Goal: Check status

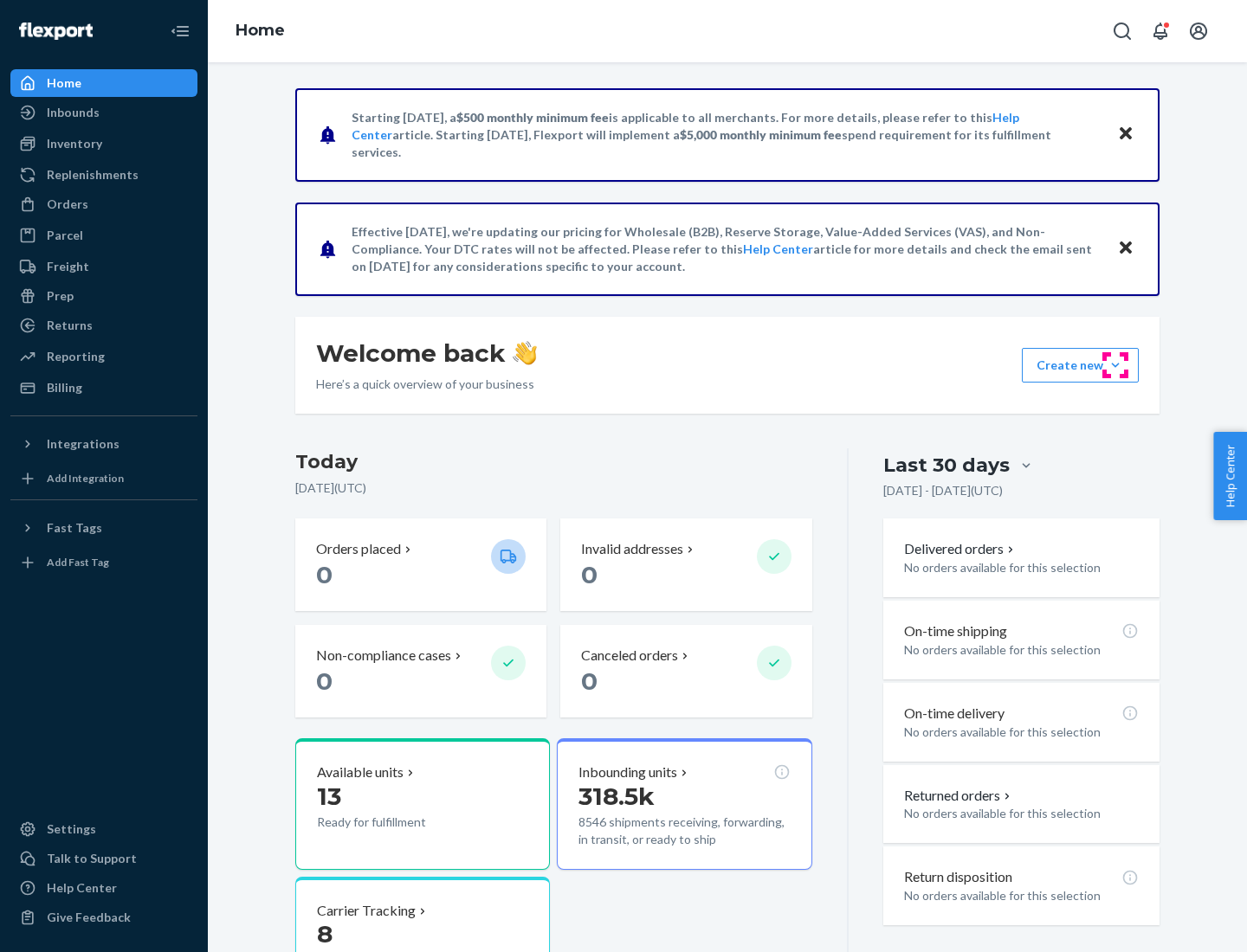
click at [1115, 365] on button "Create new Create new inbound Create new order Create new product" at bounding box center [1080, 365] width 117 height 35
click at [72, 113] on div "Inbounds" at bounding box center [72, 112] width 52 height 17
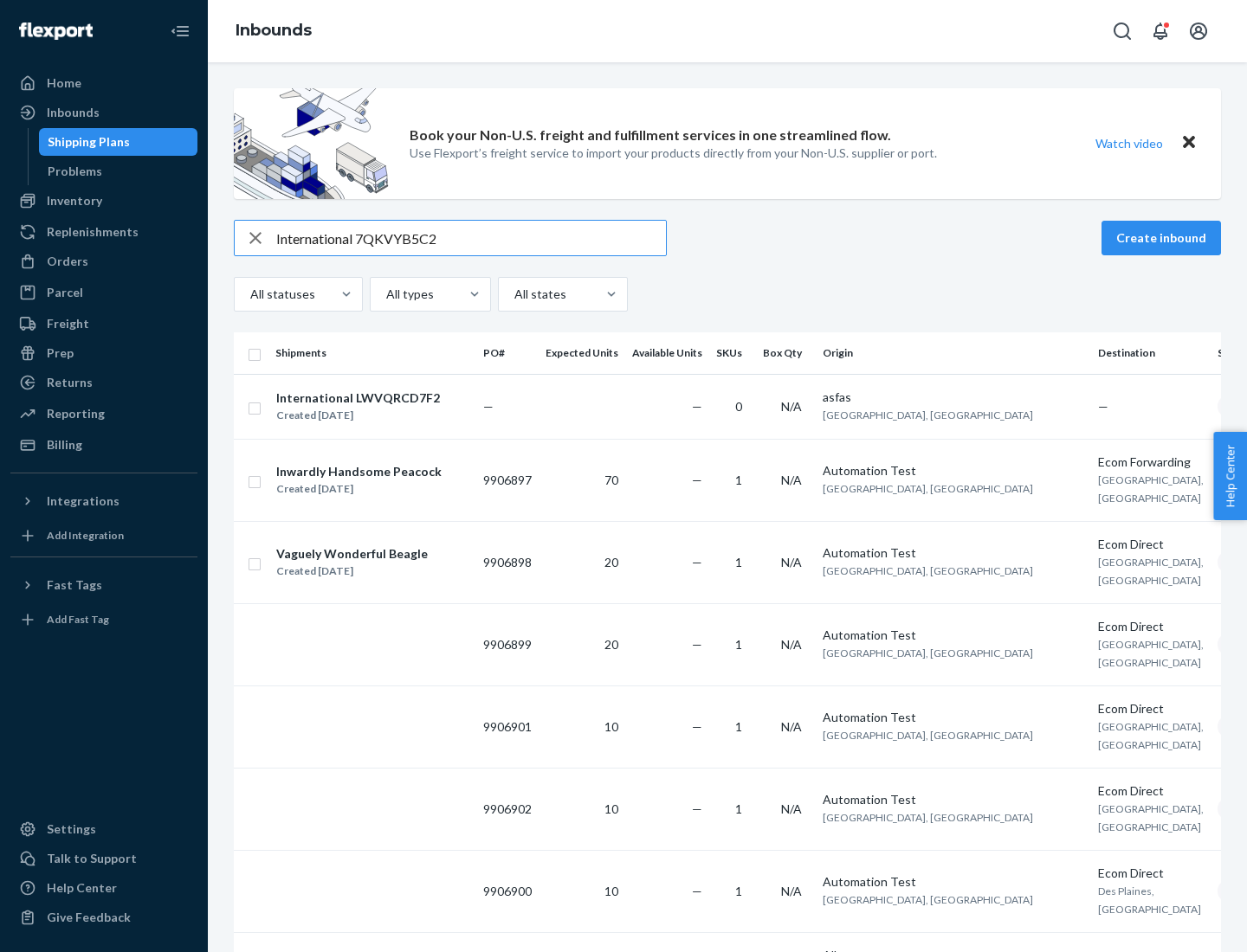
type input "International 7QKVYB5C29"
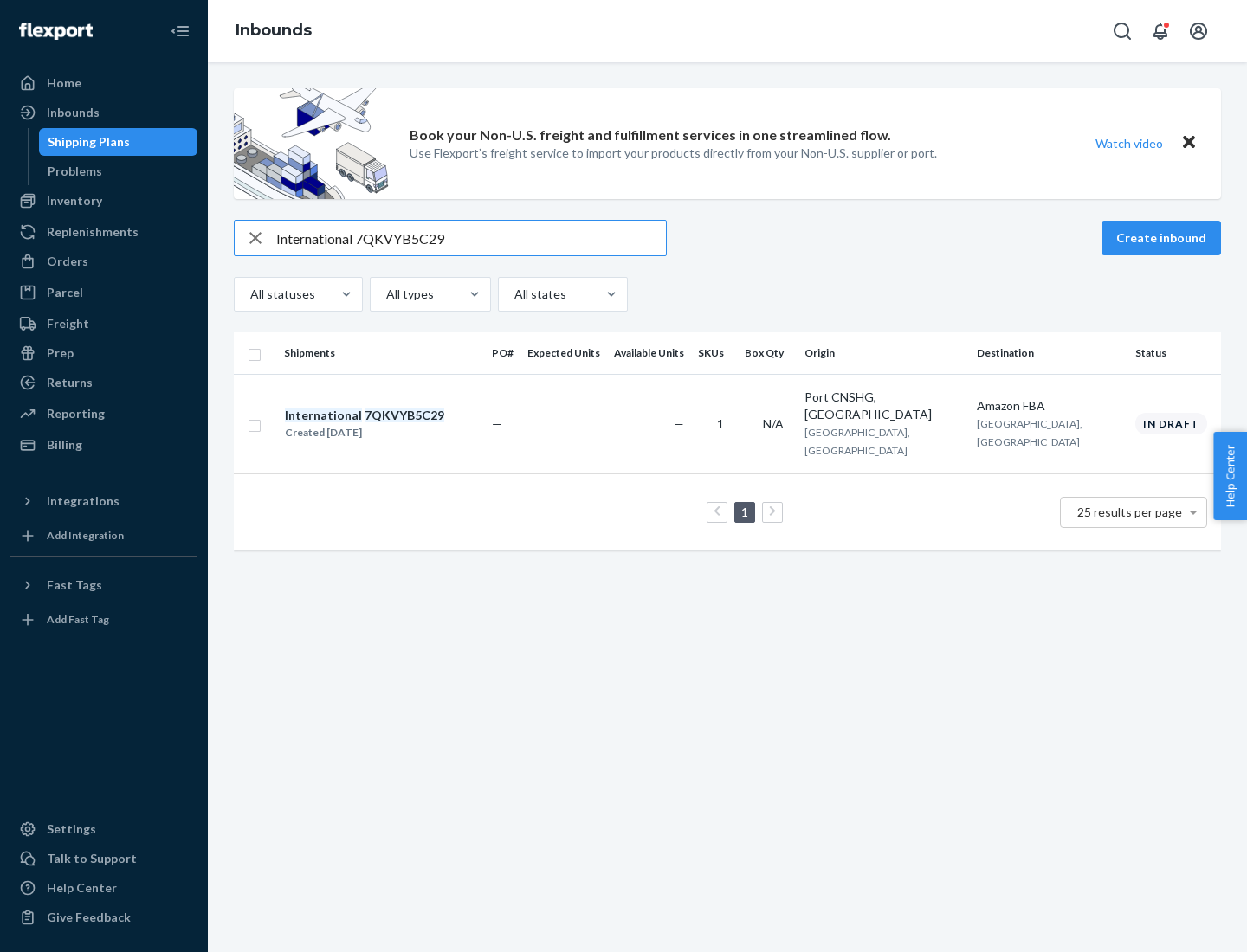
click at [394, 425] on div "Created [DATE]" at bounding box center [364, 432] width 159 height 17
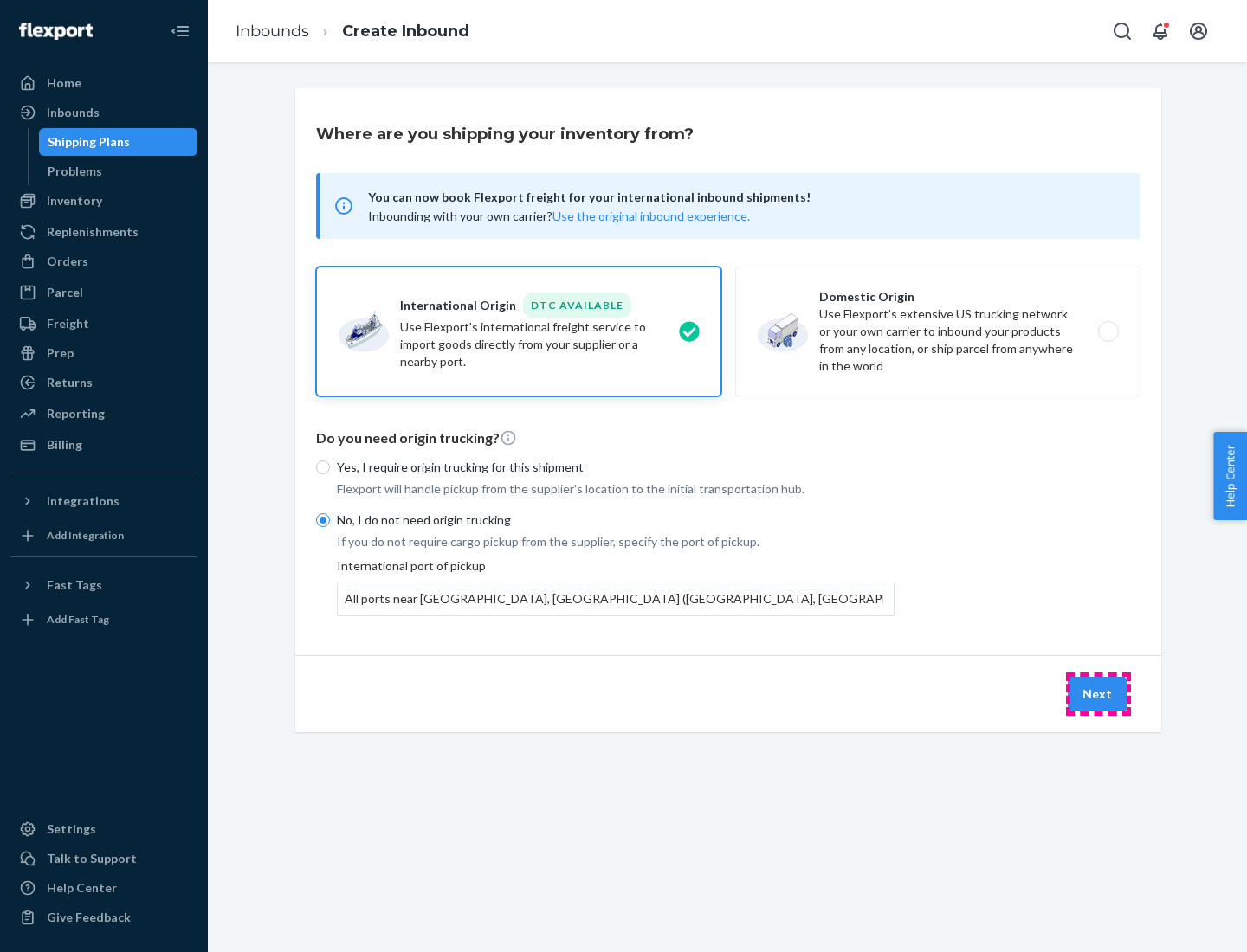
click at [1098, 694] on button "Next" at bounding box center [1097, 694] width 58 height 35
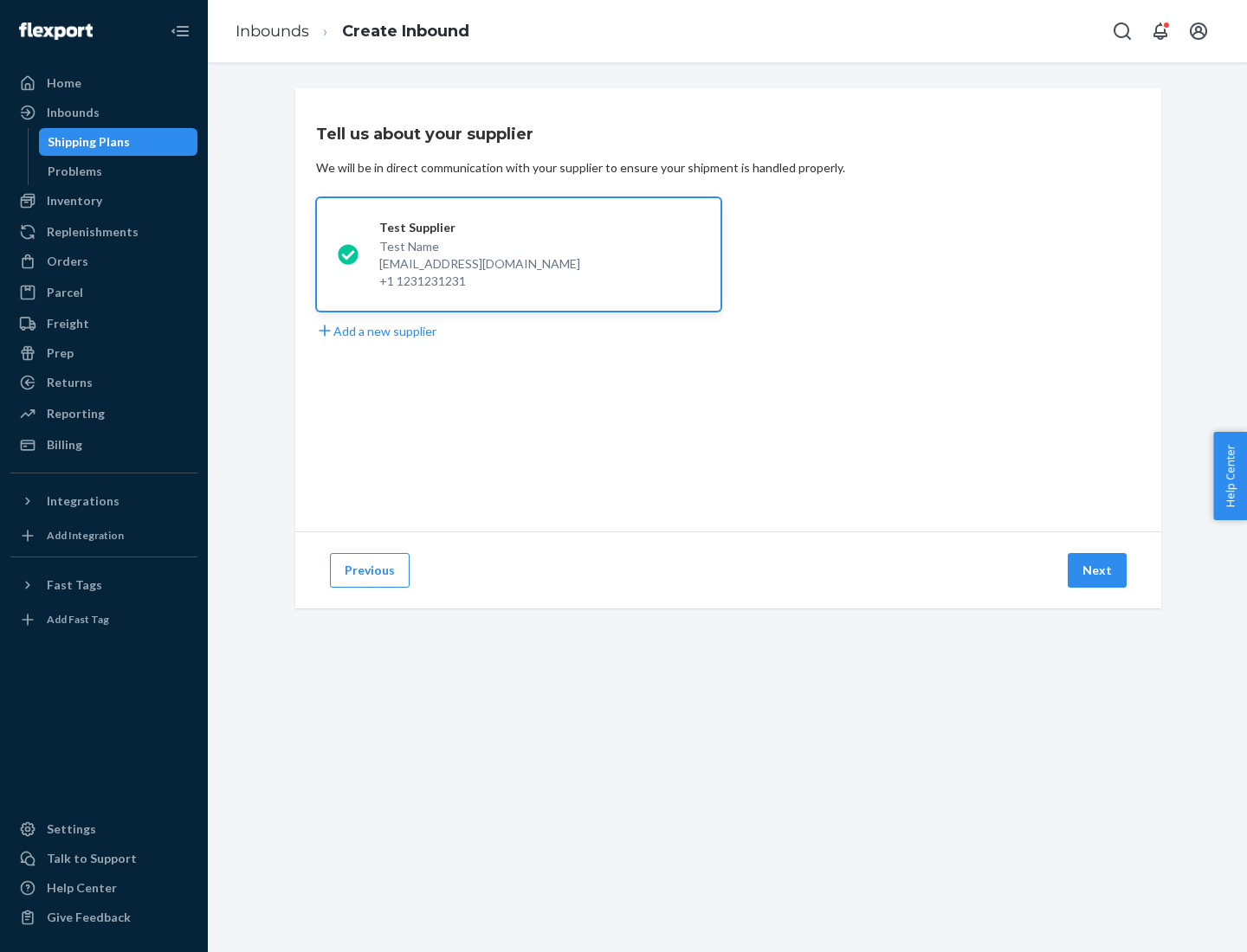
click at [1098, 570] on button "Next" at bounding box center [1097, 570] width 58 height 35
